Goal: Information Seeking & Learning: Learn about a topic

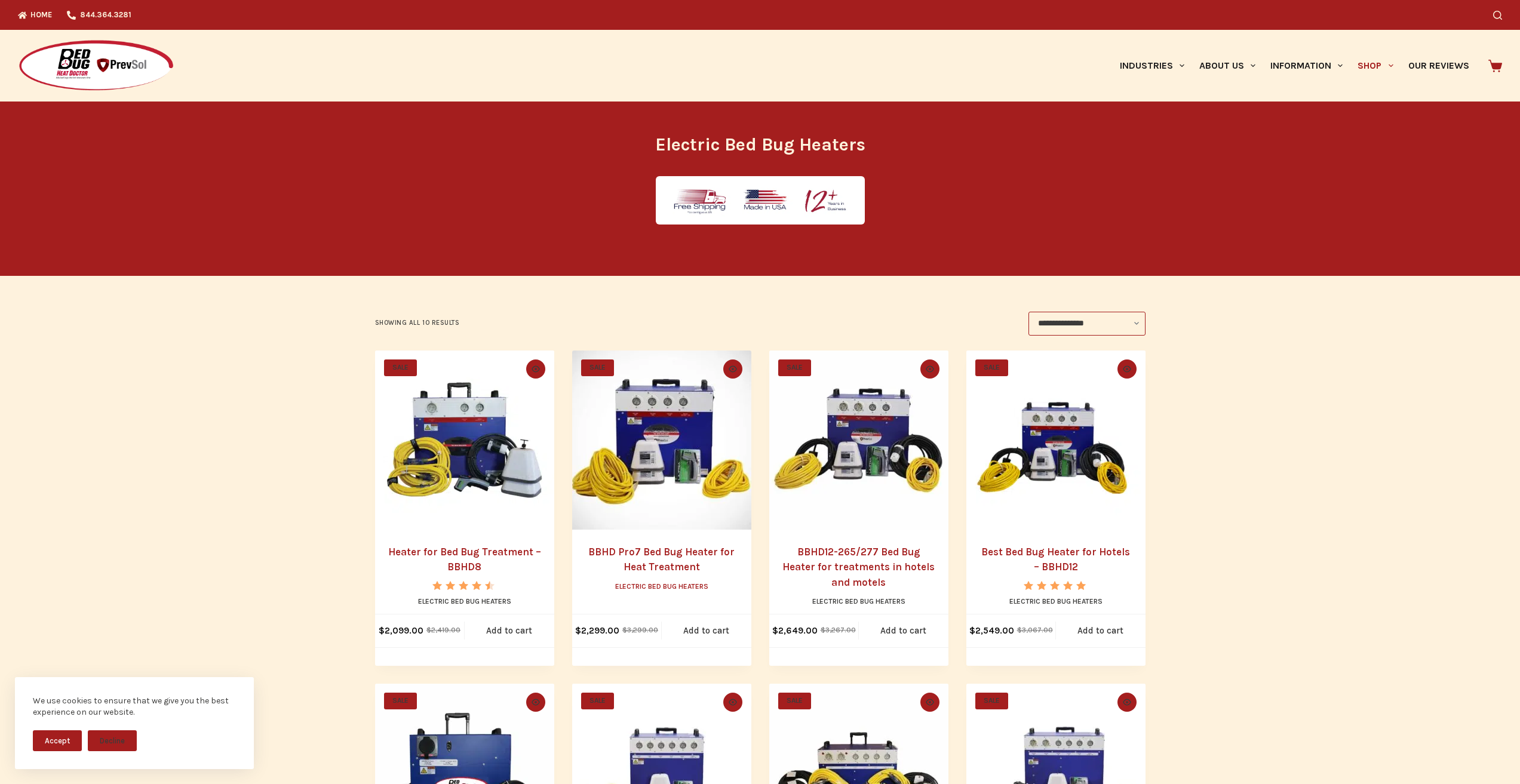
click at [619, 591] on link "Electric Bed Bug Heaters" at bounding box center [661, 586] width 93 height 8
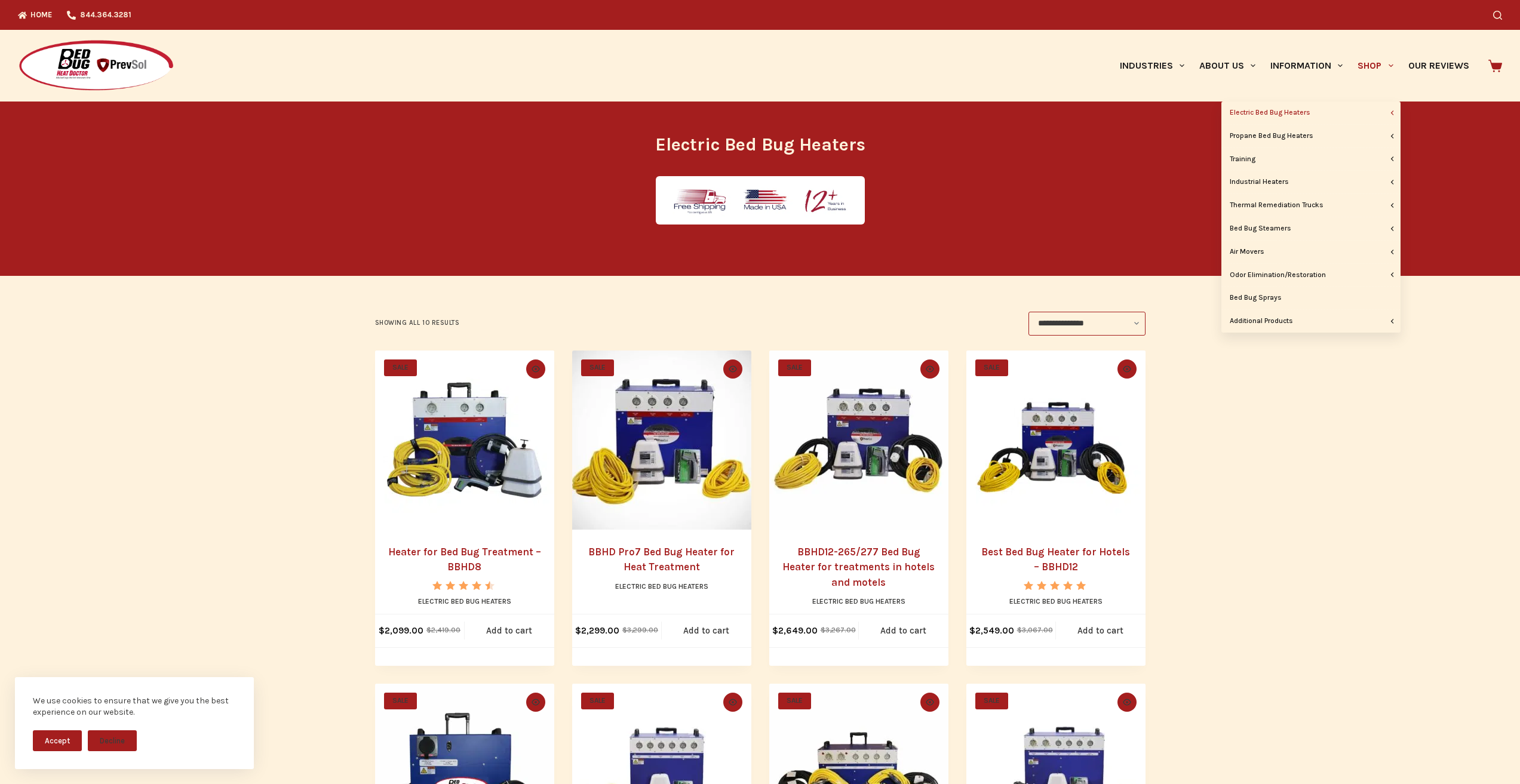
click at [1355, 64] on link "Shop" at bounding box center [1375, 66] width 50 height 72
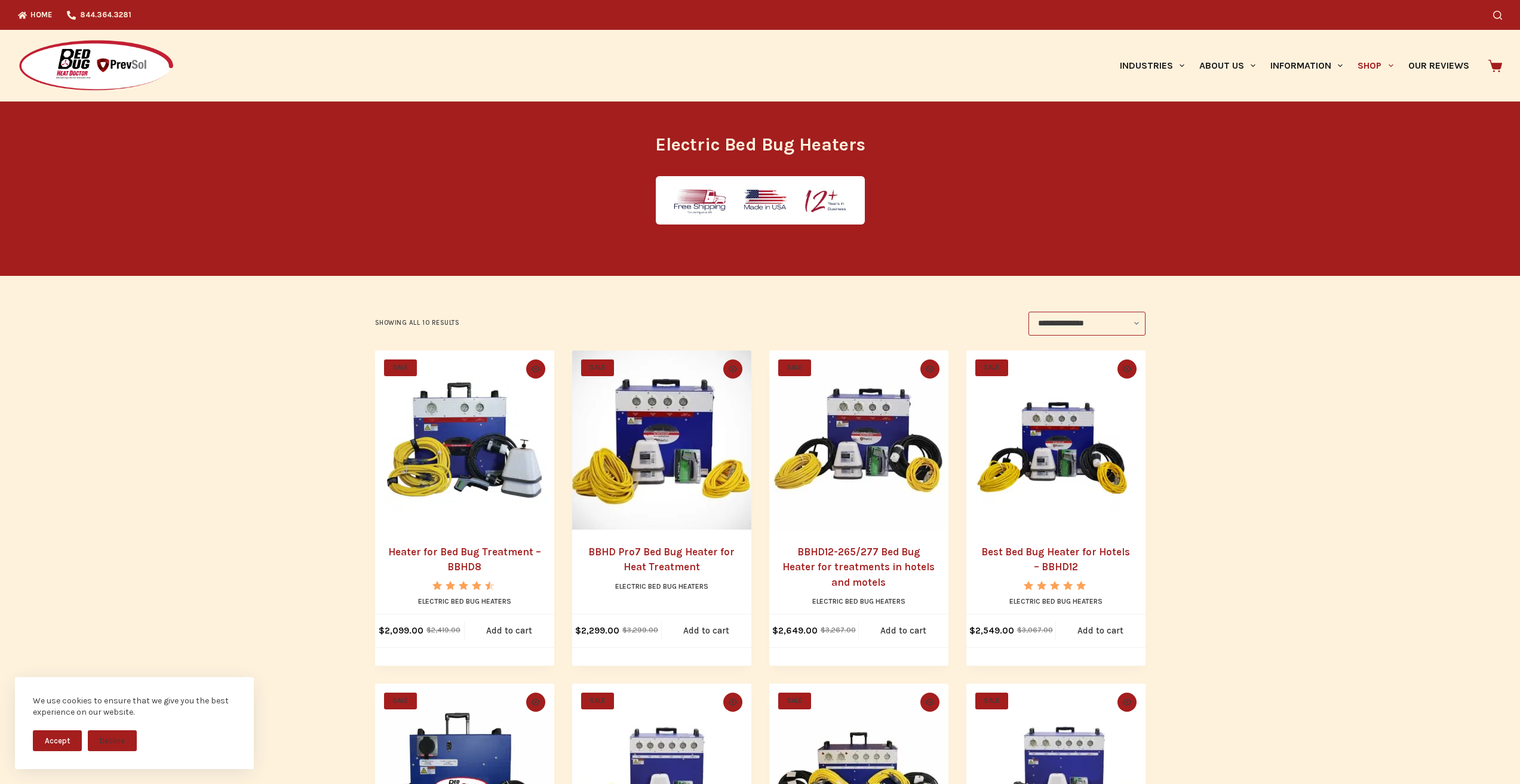
click at [808, 588] on link "BBHD12-265/277 Bed Bug Heater for treatments in hotels and motels" at bounding box center [859, 567] width 153 height 42
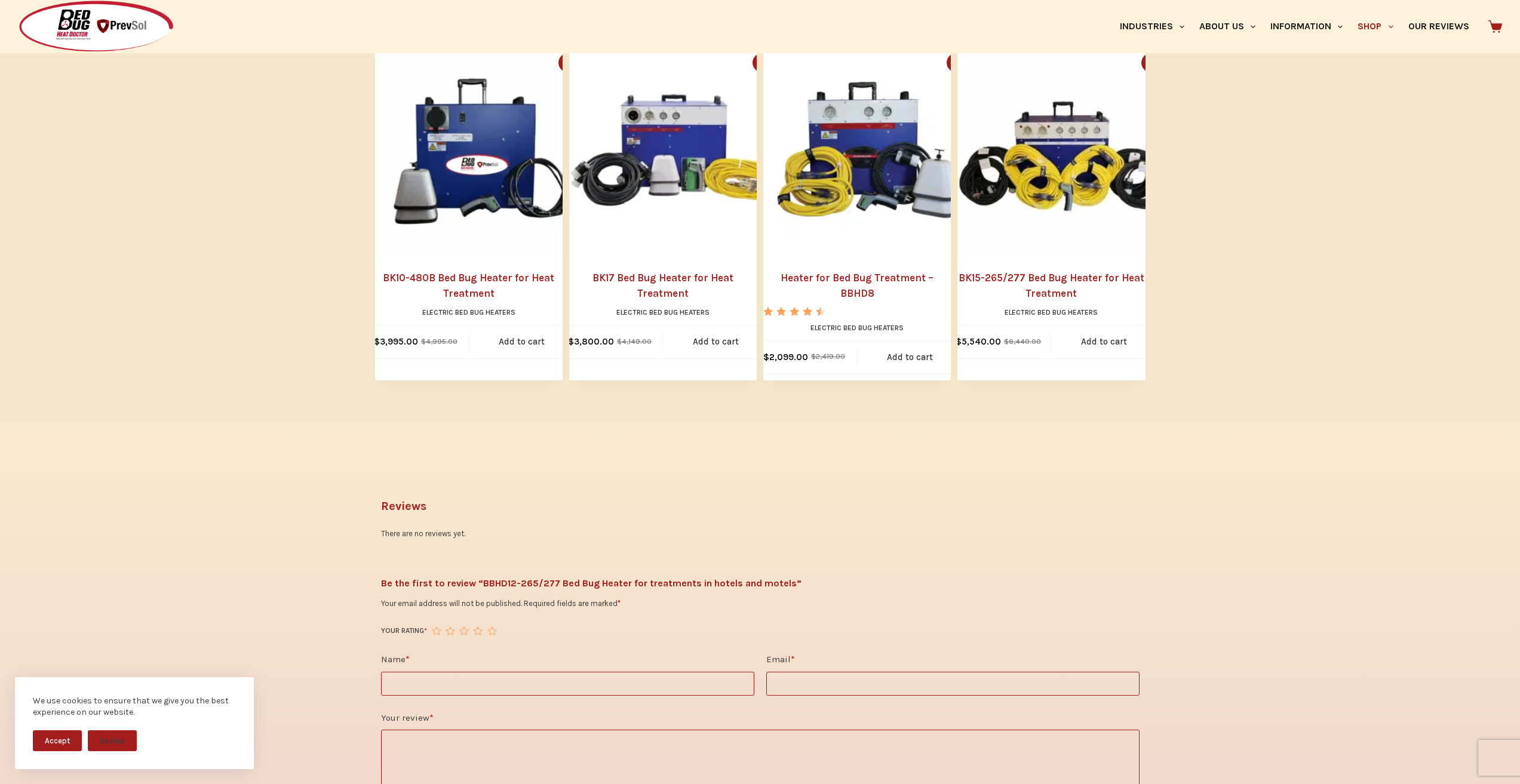
scroll to position [1468, 0]
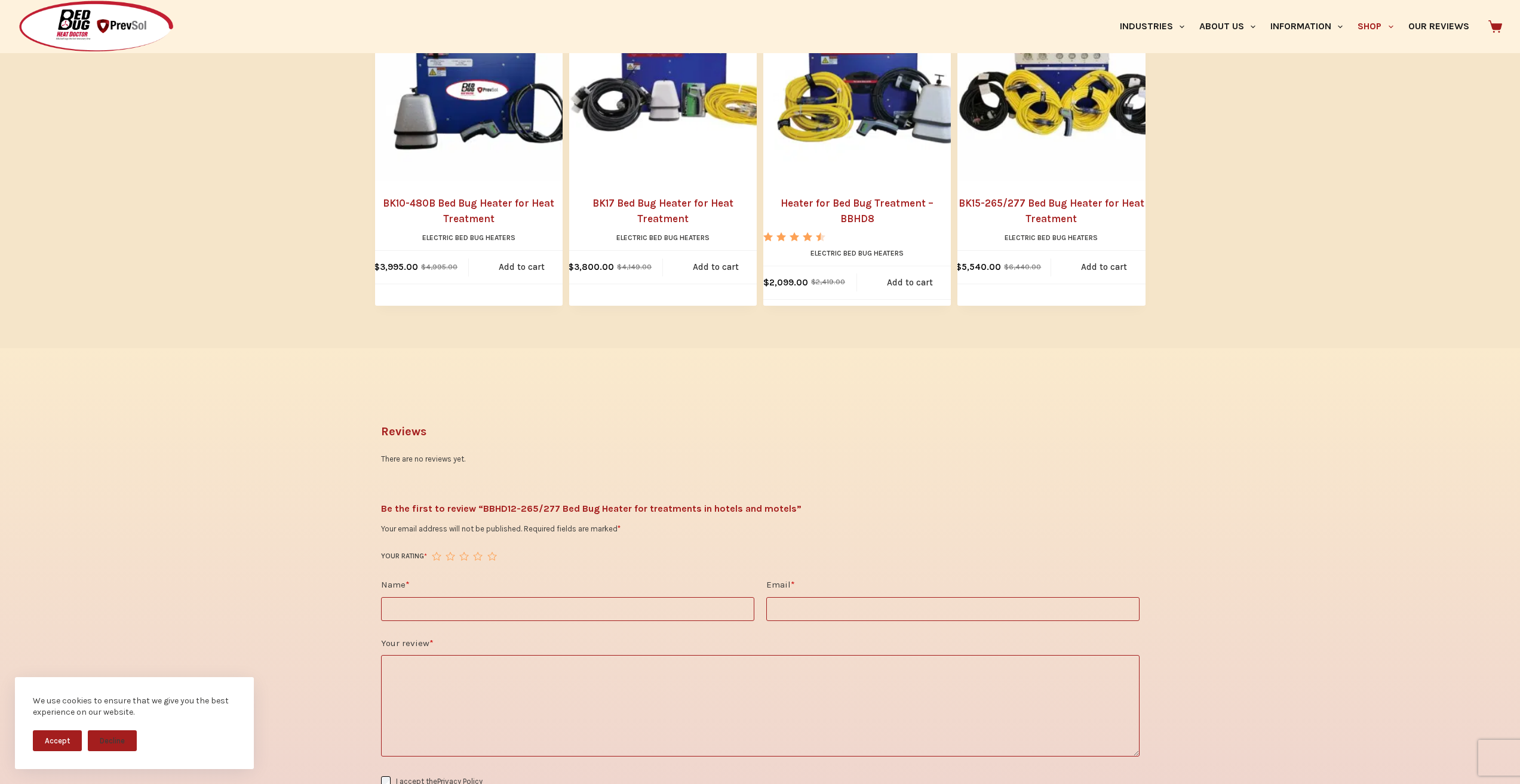
click at [418, 600] on input "Name *" at bounding box center [567, 610] width 373 height 24
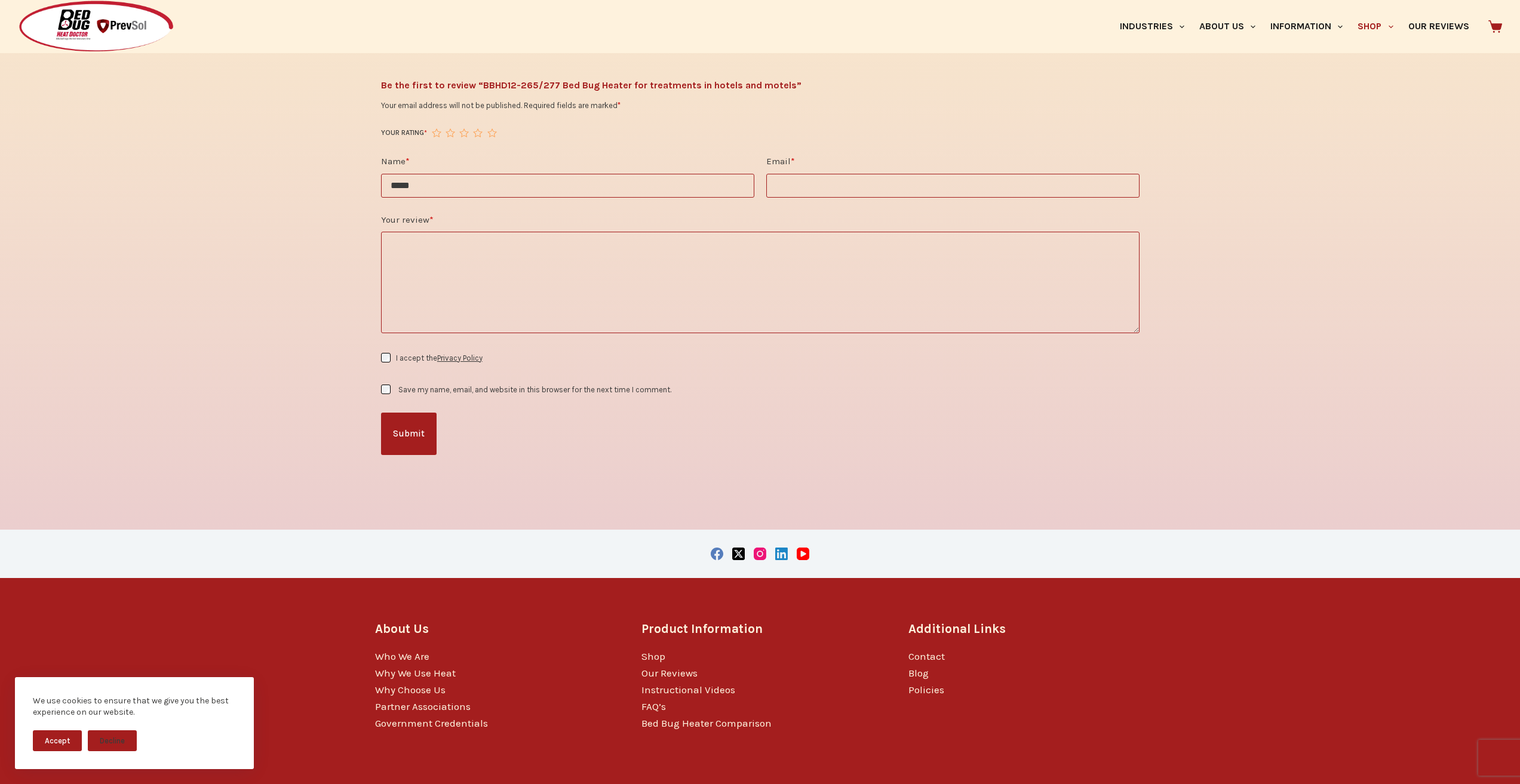
scroll to position [1906, 0]
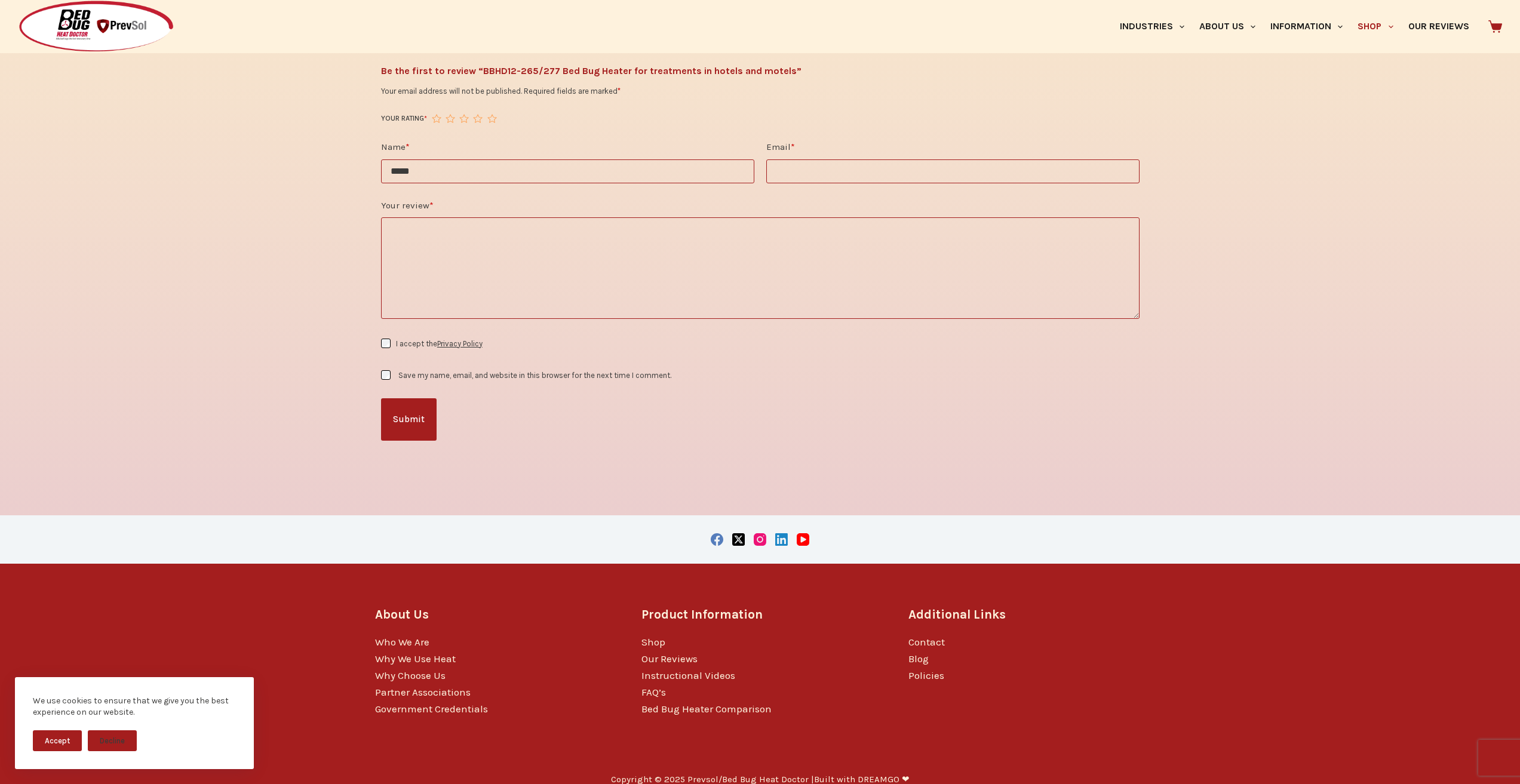
type input "*****"
click at [803, 781] on div "Copyright © 2025 Prevsol/Bed Bug Heat Doctor | Built with DREAMGO ❤" at bounding box center [760, 779] width 771 height 42
click at [926, 782] on div "Copyright © 2025 Prevsol/Bed Bug Heat Doctor | Built with DREAMGO ❤" at bounding box center [760, 779] width 771 height 42
click at [426, 371] on label "Save my name, email, and website in this browser for the next time I comment." at bounding box center [534, 375] width 273 height 9
